Goal: Information Seeking & Learning: Find contact information

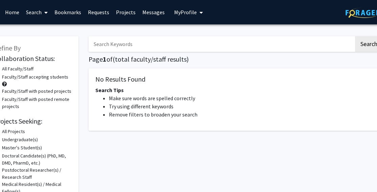
scroll to position [0, 29]
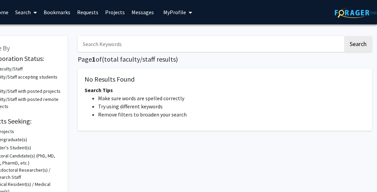
click at [344, 11] on img at bounding box center [356, 12] width 42 height 10
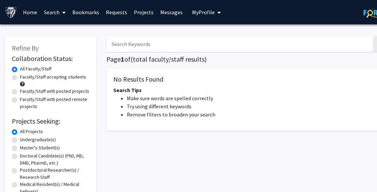
click at [39, 14] on link "Home" at bounding box center [30, 12] width 21 height 24
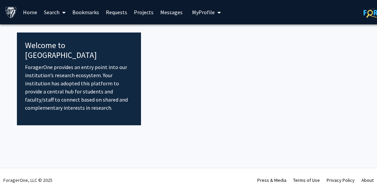
click at [86, 13] on link "Bookmarks" at bounding box center [85, 12] width 33 height 24
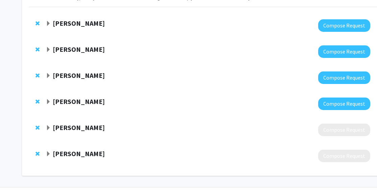
scroll to position [53, 0]
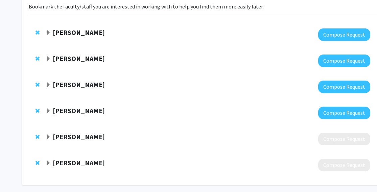
click at [64, 34] on strong "[PERSON_NAME]" at bounding box center [79, 32] width 52 height 8
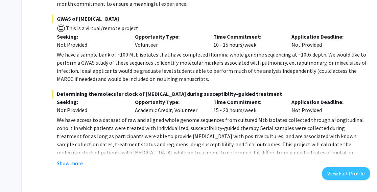
scroll to position [269, 0]
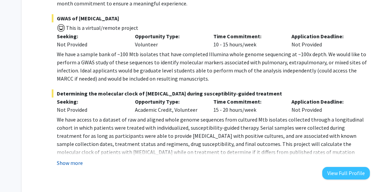
click at [66, 163] on button "Show more" at bounding box center [70, 163] width 26 height 8
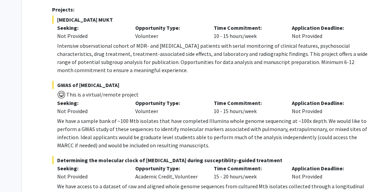
scroll to position [0, 0]
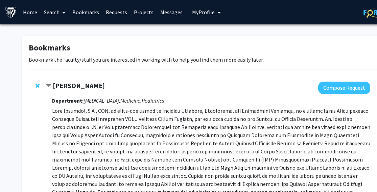
click at [49, 87] on span "Contract Jeffrey Tornheim Bookmark" at bounding box center [48, 85] width 5 height 5
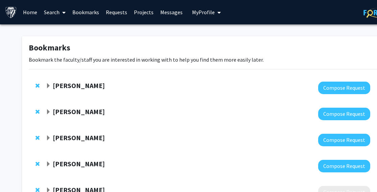
click at [53, 109] on strong "[PERSON_NAME]" at bounding box center [79, 111] width 52 height 8
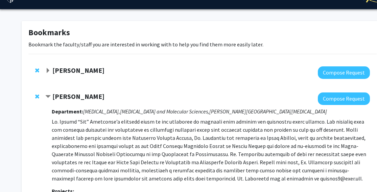
scroll to position [15, 0]
click at [47, 93] on div "[PERSON_NAME]" at bounding box center [119, 96] width 146 height 8
click at [48, 94] on span "Contract Raj Mukherjee Bookmark" at bounding box center [48, 96] width 5 height 5
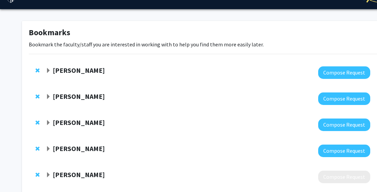
click at [51, 121] on div "[PERSON_NAME]" at bounding box center [119, 122] width 146 height 8
click at [47, 120] on span "Expand Reza Kalhor Bookmark" at bounding box center [48, 122] width 5 height 5
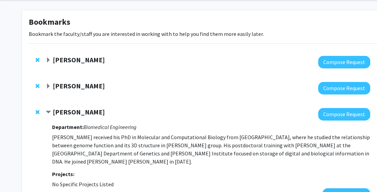
scroll to position [35, 0]
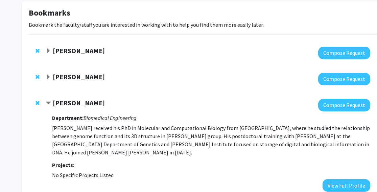
click at [48, 108] on div at bounding box center [208, 105] width 325 height 13
click at [49, 100] on span "Contract Reza Kalhor Bookmark" at bounding box center [48, 102] width 5 height 5
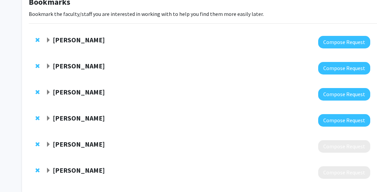
scroll to position [50, 0]
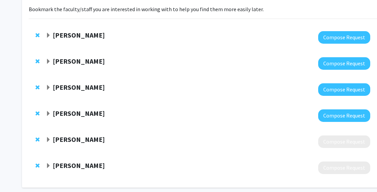
click at [47, 113] on span "Expand Jennifer Elisseeff Bookmark" at bounding box center [48, 113] width 5 height 5
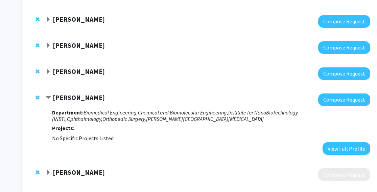
scroll to position [68, 0]
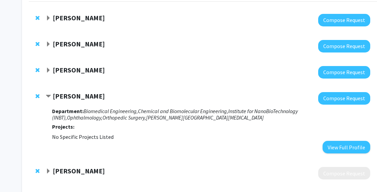
click at [47, 96] on span "Contract Jennifer Elisseeff Bookmark" at bounding box center [48, 96] width 5 height 5
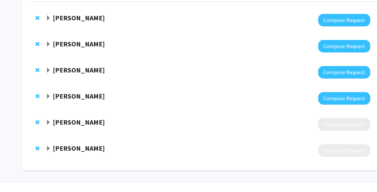
click at [46, 121] on span "Expand Joshua Modell Bookmark" at bounding box center [48, 122] width 5 height 5
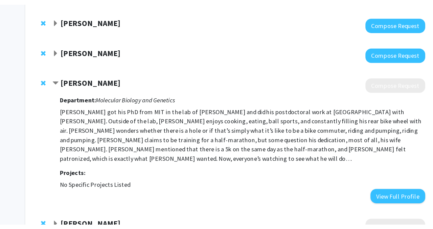
scroll to position [122, 0]
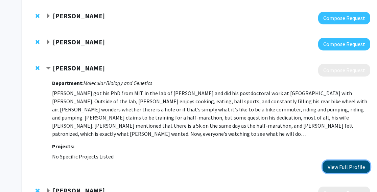
click at [339, 160] on button "View Full Profile" at bounding box center [347, 166] width 48 height 13
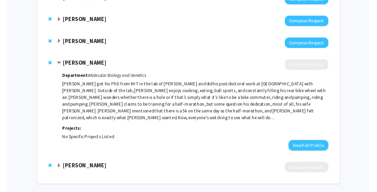
scroll to position [108, 0]
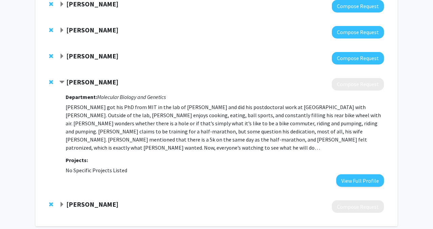
click at [61, 57] on span "Expand Jennifer Elisseeff Bookmark" at bounding box center [61, 56] width 5 height 5
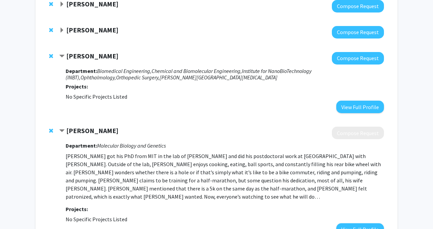
click at [333, 109] on div "Department: Biomedical Engineering, Chemical and Biomolecular Engineering, Inst…" at bounding box center [225, 89] width 318 height 49
click at [346, 109] on button "View Full Profile" at bounding box center [360, 107] width 48 height 13
drag, startPoint x: 132, startPoint y: 57, endPoint x: 68, endPoint y: 58, distance: 64.3
click at [68, 58] on div "[PERSON_NAME]" at bounding box center [132, 56] width 146 height 8
copy strong "[PERSON_NAME]"
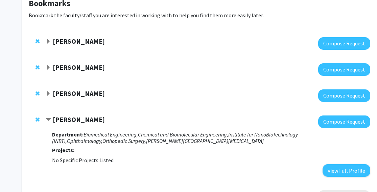
scroll to position [37, 0]
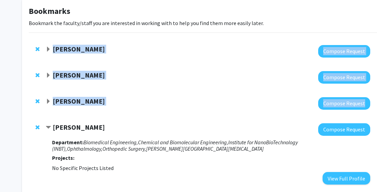
drag, startPoint x: 100, startPoint y: 109, endPoint x: 51, endPoint y: 49, distance: 77.5
click at [51, 49] on div "[PERSON_NAME] Compose Request [PERSON_NAME] Compose Request [PERSON_NAME] Compo…" at bounding box center [203, 189] width 358 height 302
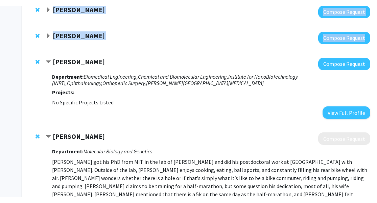
scroll to position [110, 0]
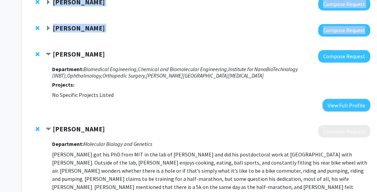
copy div "[PERSON_NAME] Compose Request [PERSON_NAME] Compose Request [PERSON_NAME] Compo…"
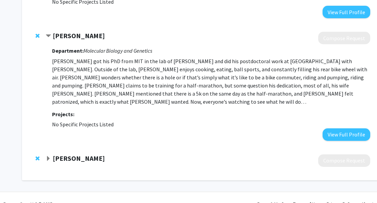
scroll to position [207, 0]
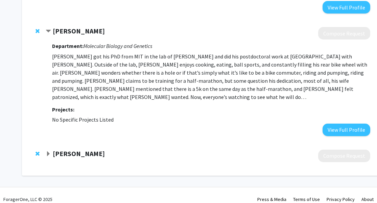
drag, startPoint x: 131, startPoint y: 149, endPoint x: 55, endPoint y: 144, distance: 75.5
click at [55, 150] on div "[PERSON_NAME]" at bounding box center [119, 154] width 146 height 8
copy strong "[PERSON_NAME]"
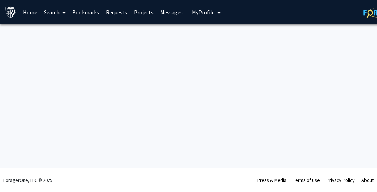
scroll to position [0, 29]
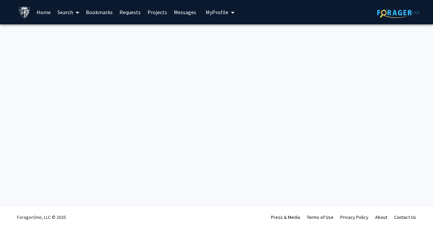
click at [98, 13] on link "Bookmarks" at bounding box center [99, 12] width 33 height 24
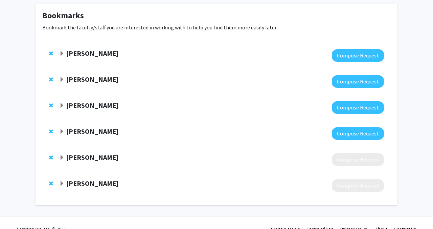
scroll to position [32, 0]
click at [65, 180] on div "[PERSON_NAME]" at bounding box center [132, 183] width 146 height 8
click at [60, 183] on span "Expand Kamaria Cayton Vaught Bookmark" at bounding box center [61, 183] width 5 height 5
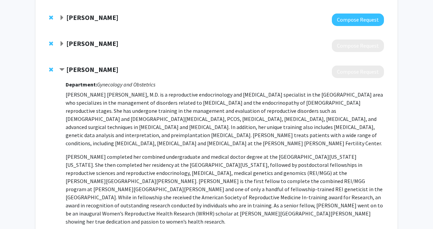
scroll to position [145, 0]
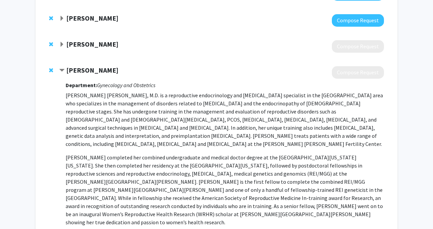
click at [67, 70] on strong "[PERSON_NAME]" at bounding box center [92, 70] width 52 height 8
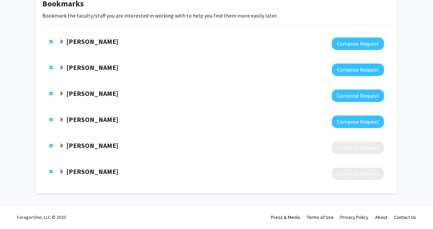
scroll to position [44, 0]
click at [111, 168] on strong "[PERSON_NAME]" at bounding box center [92, 171] width 52 height 8
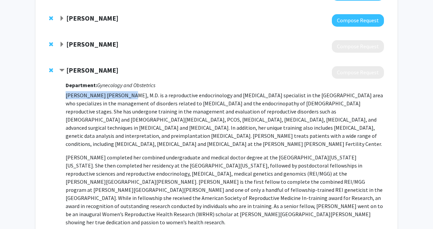
drag, startPoint x: 66, startPoint y: 96, endPoint x: 124, endPoint y: 96, distance: 58.2
click at [124, 96] on p "Kamaria C. Cayton Vaught, M.D. is a reproductive endocrinology and infertility …" at bounding box center [225, 119] width 318 height 57
copy p "Kamaria C. Cayton Vaught"
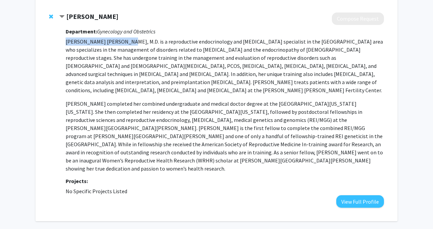
scroll to position [197, 0]
